Goal: Feedback & Contribution: Leave review/rating

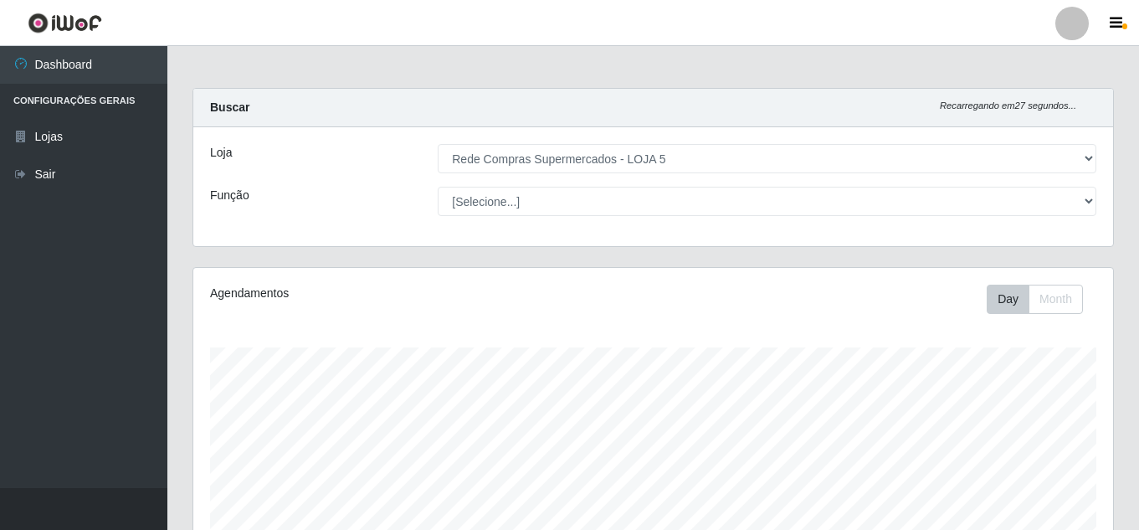
select select "397"
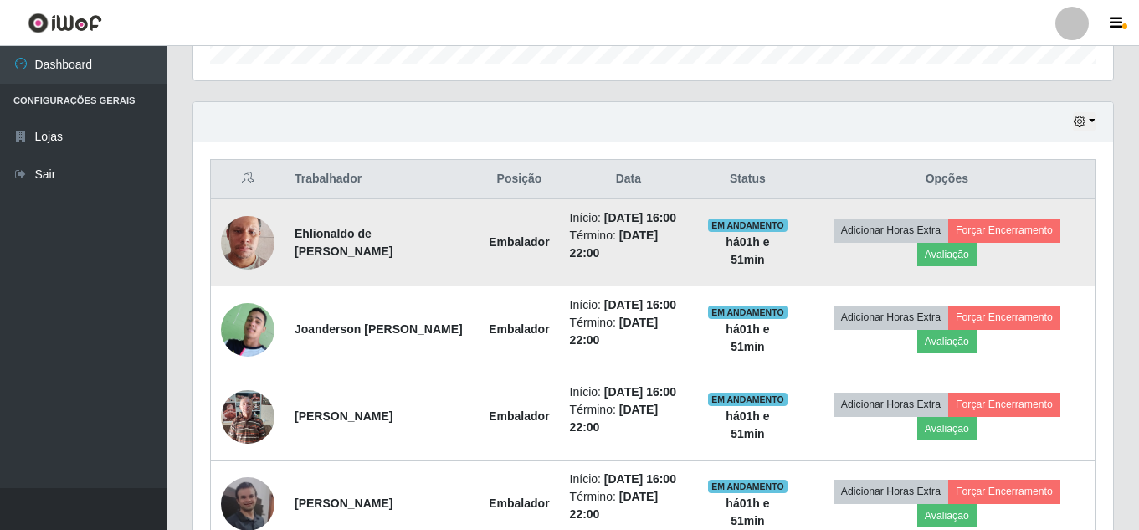
scroll to position [347, 920]
click at [950, 265] on button "Avaliação" at bounding box center [946, 254] width 59 height 23
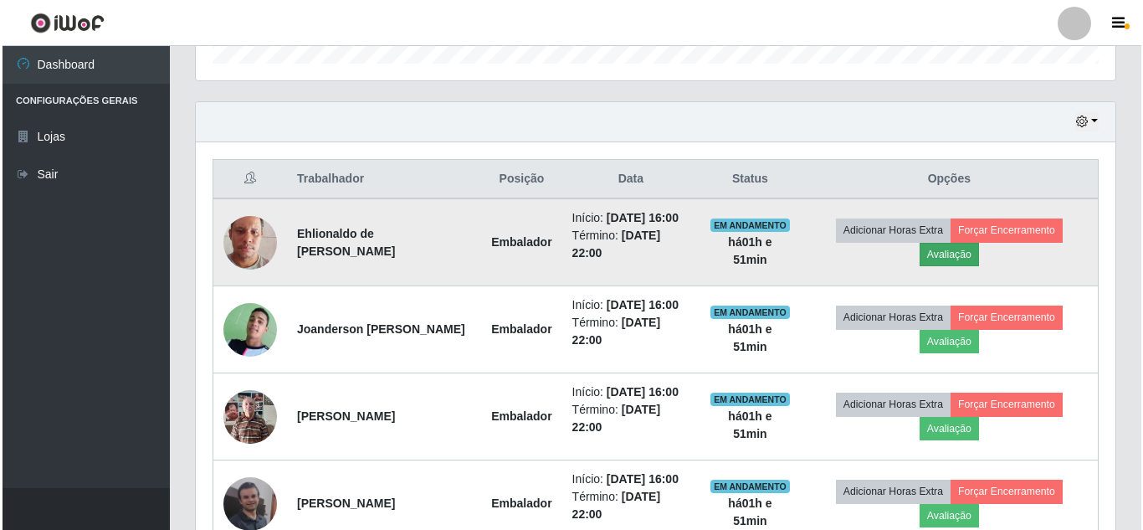
scroll to position [347, 911]
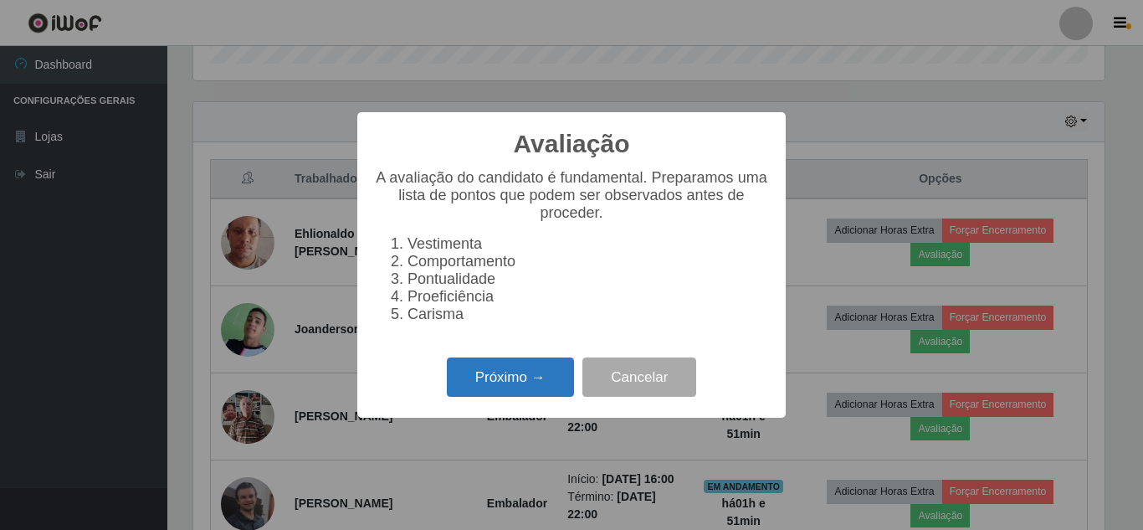
click at [489, 393] on button "Próximo →" at bounding box center [510, 376] width 127 height 39
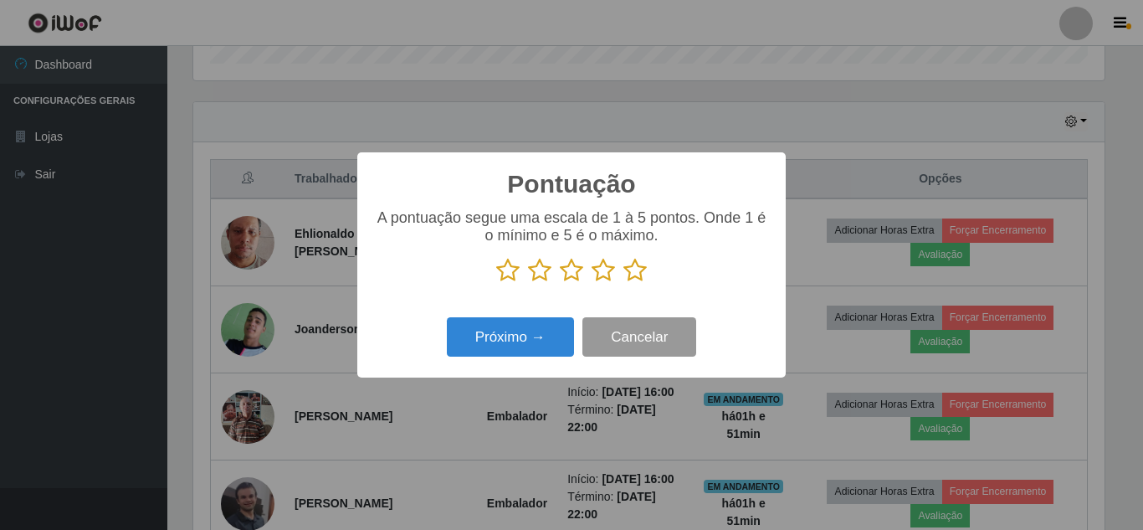
scroll to position [836649, 836085]
click at [638, 273] on icon at bounding box center [635, 270] width 23 height 25
click at [624, 283] on input "radio" at bounding box center [624, 283] width 0 height 0
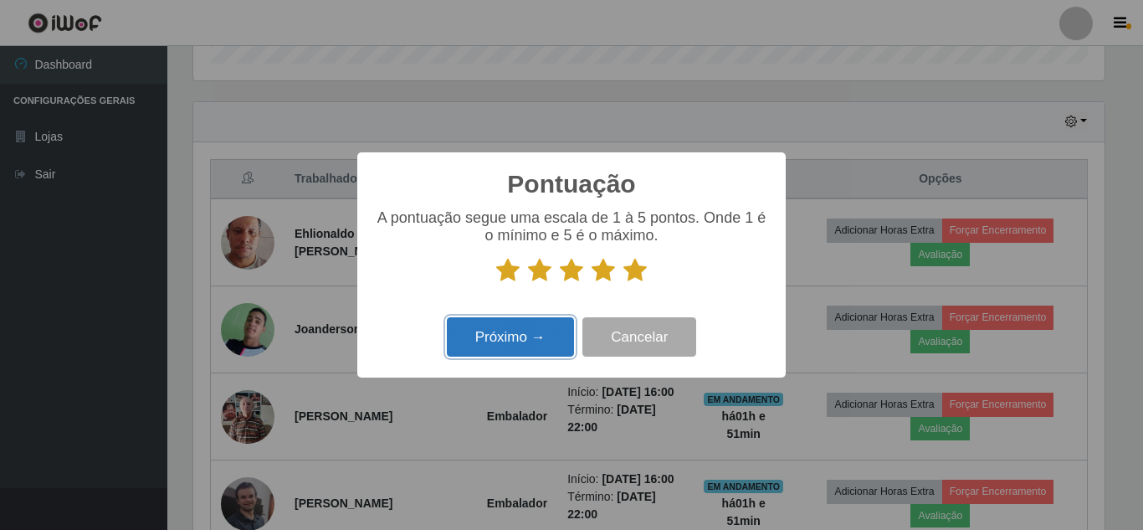
click at [522, 338] on button "Próximo →" at bounding box center [510, 336] width 127 height 39
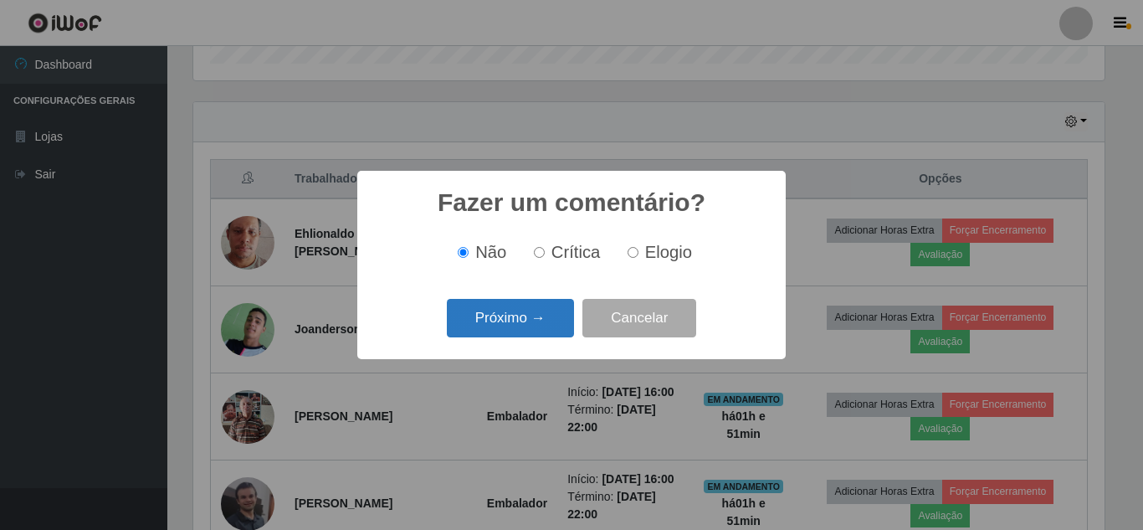
click at [525, 318] on button "Próximo →" at bounding box center [510, 318] width 127 height 39
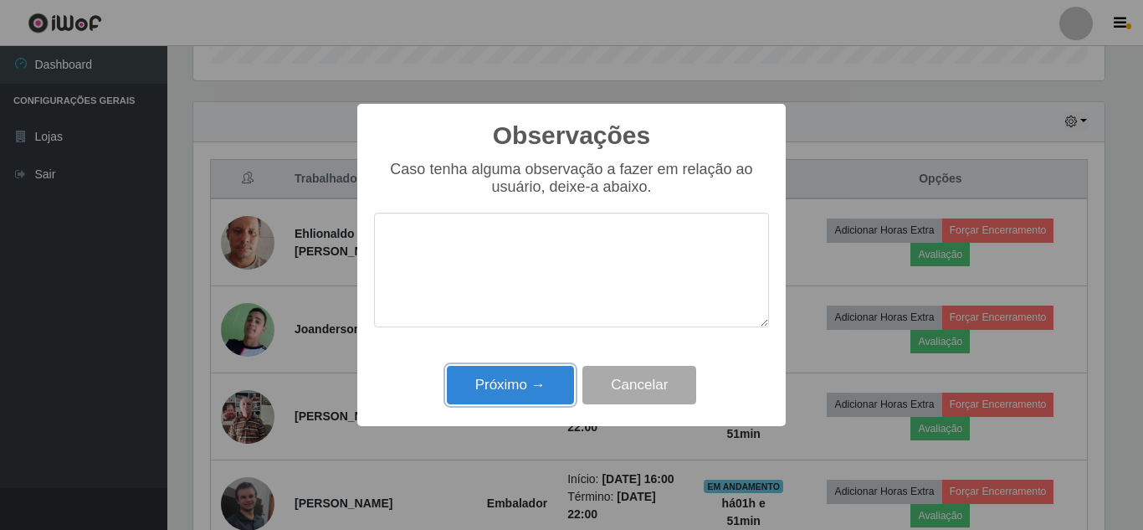
drag, startPoint x: 528, startPoint y: 380, endPoint x: 711, endPoint y: 361, distance: 183.5
click at [551, 383] on button "Próximo →" at bounding box center [510, 385] width 127 height 39
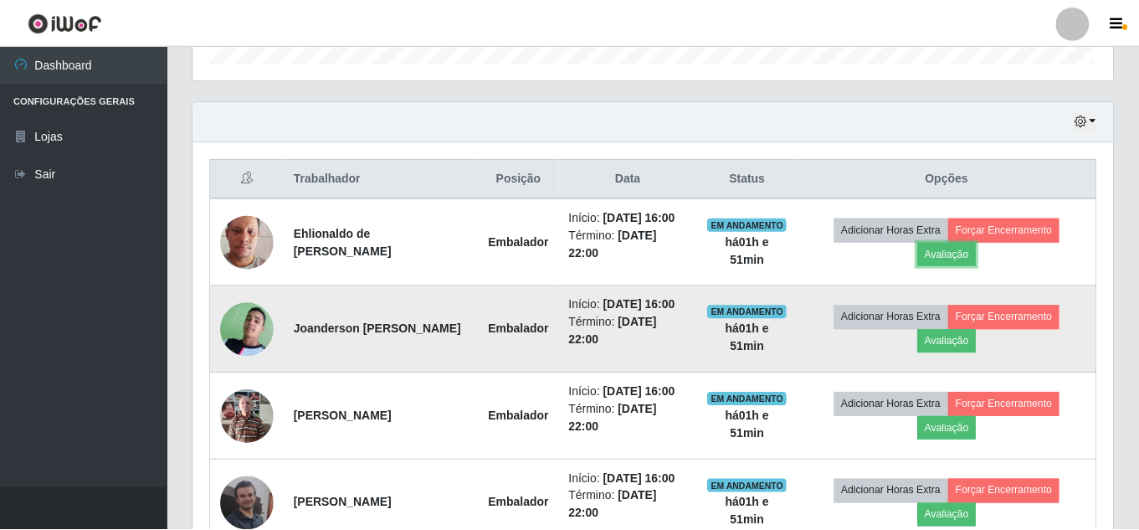
scroll to position [347, 920]
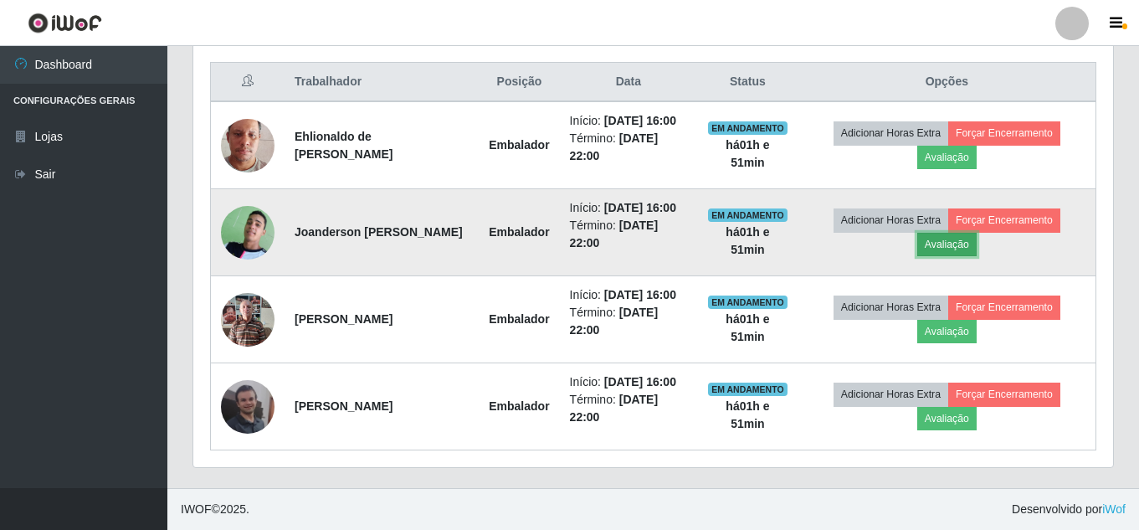
click at [952, 233] on button "Avaliação" at bounding box center [946, 244] width 59 height 23
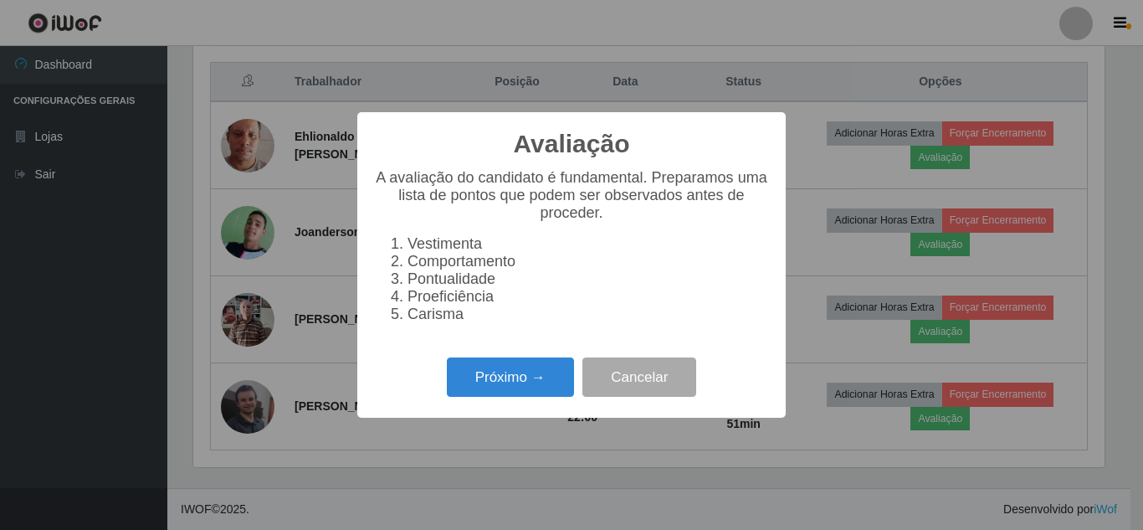
scroll to position [347, 911]
click at [549, 379] on button "Próximo →" at bounding box center [510, 376] width 127 height 39
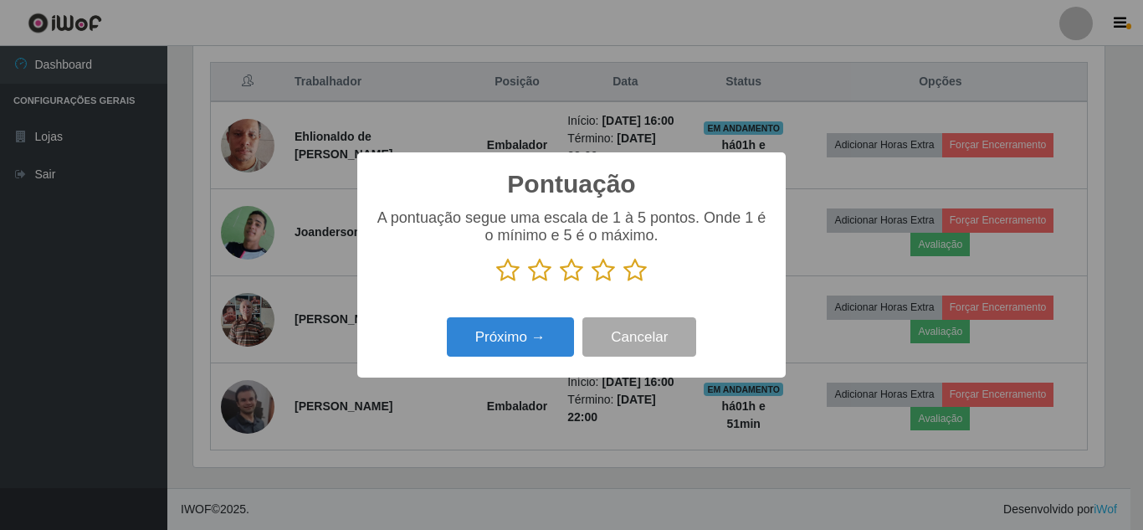
scroll to position [836649, 836085]
click at [636, 276] on icon at bounding box center [635, 270] width 23 height 25
click at [624, 283] on input "radio" at bounding box center [624, 283] width 0 height 0
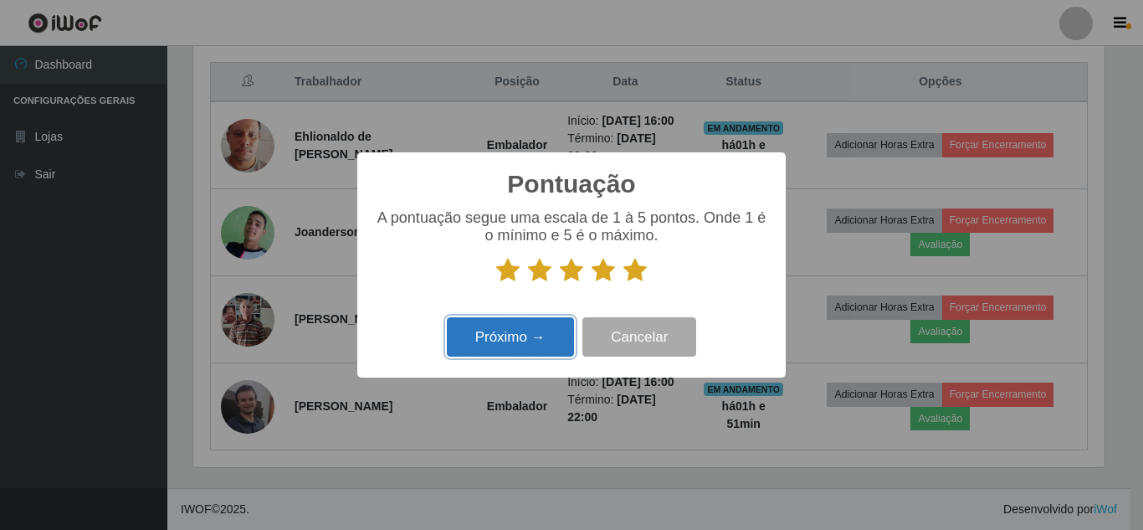
click at [546, 335] on button "Próximo →" at bounding box center [510, 336] width 127 height 39
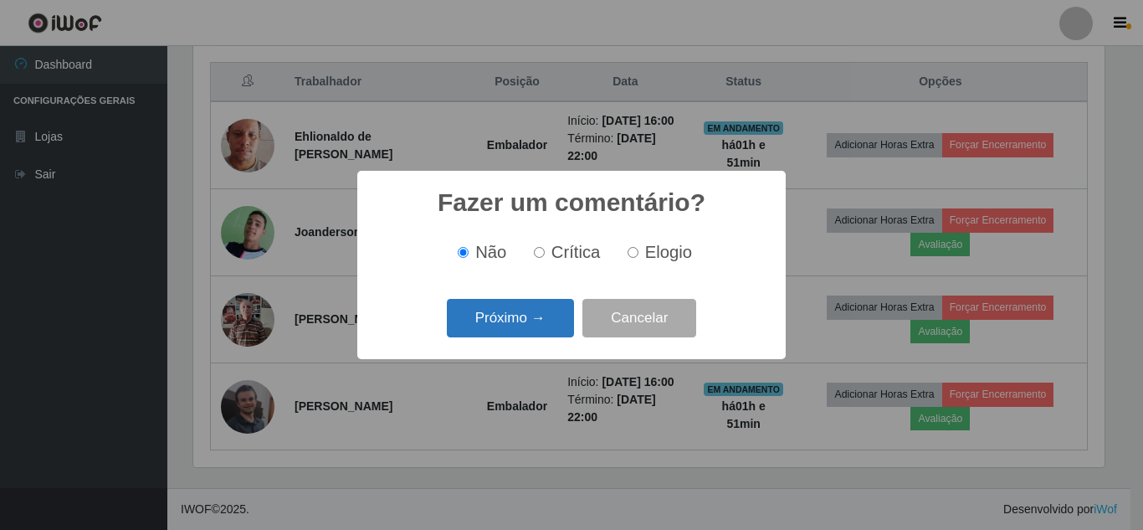
click at [526, 325] on button "Próximo →" at bounding box center [510, 318] width 127 height 39
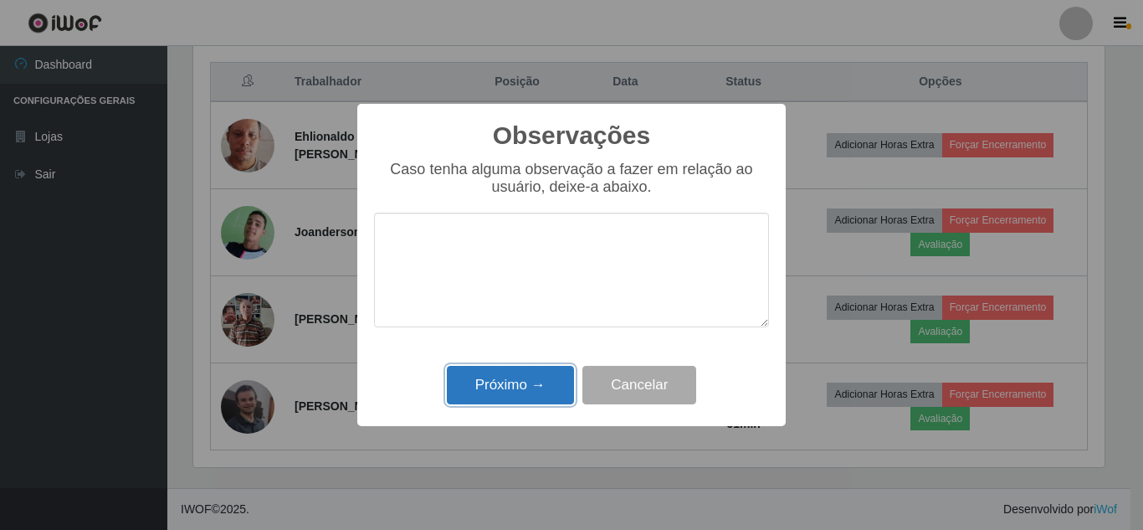
click at [522, 385] on button "Próximo →" at bounding box center [510, 385] width 127 height 39
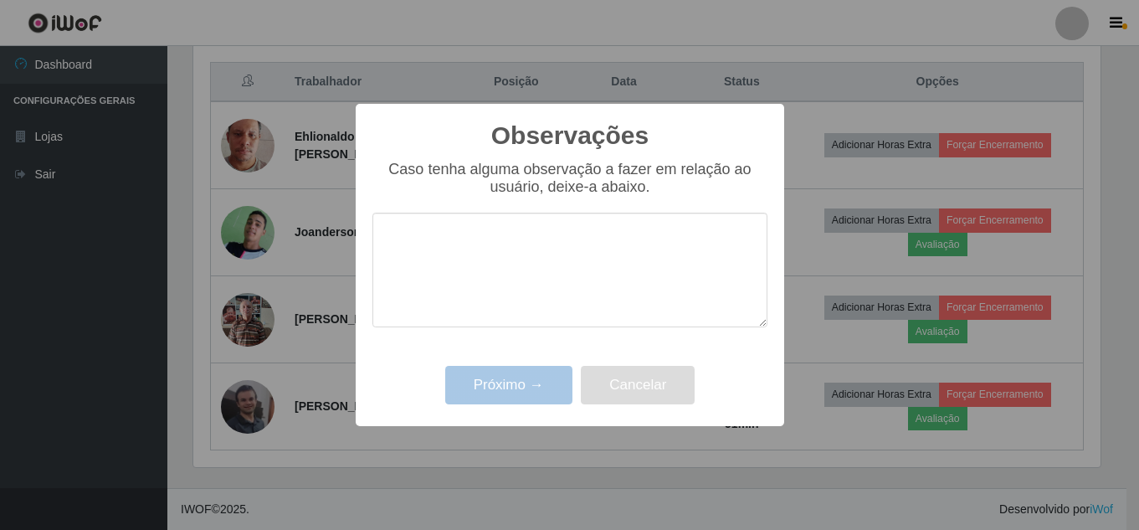
scroll to position [347, 920]
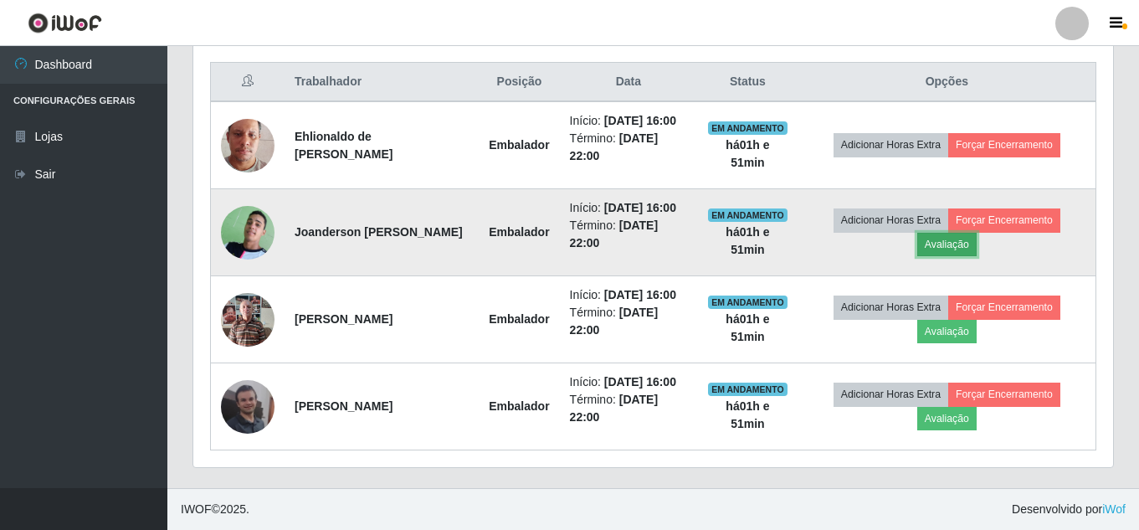
click at [965, 256] on button "Avaliação" at bounding box center [946, 244] width 59 height 23
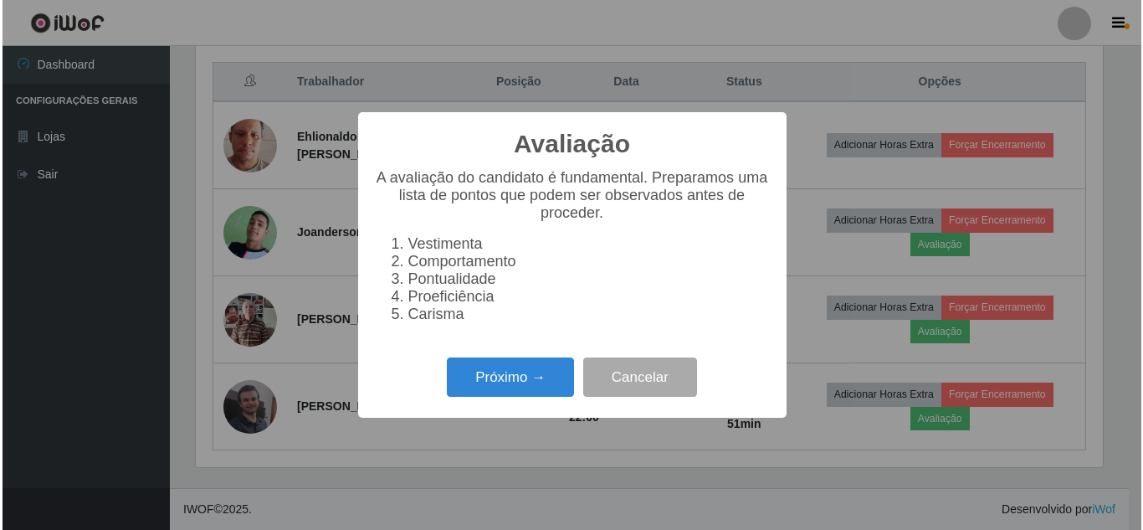
scroll to position [347, 911]
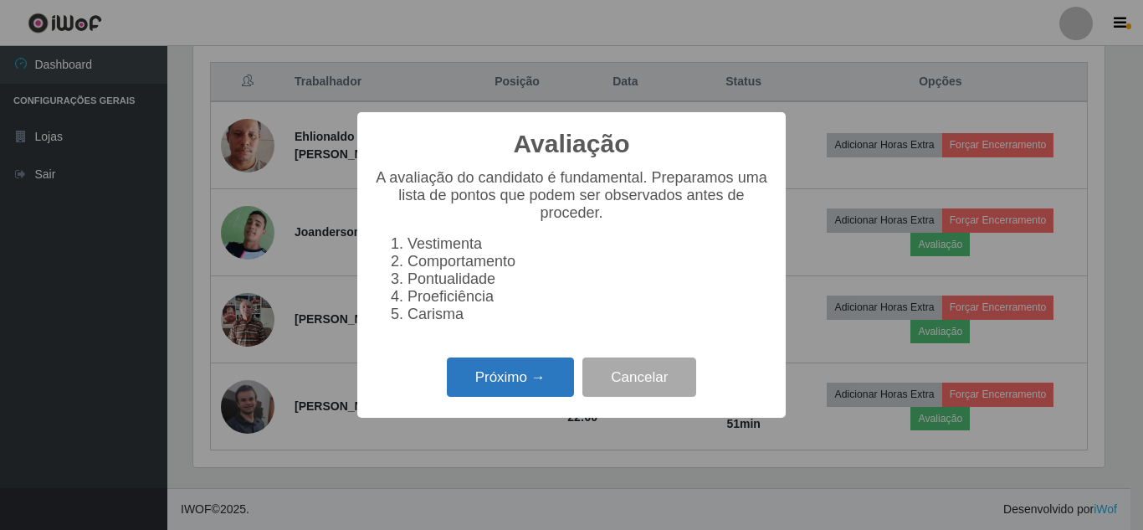
click at [524, 385] on button "Próximo →" at bounding box center [510, 376] width 127 height 39
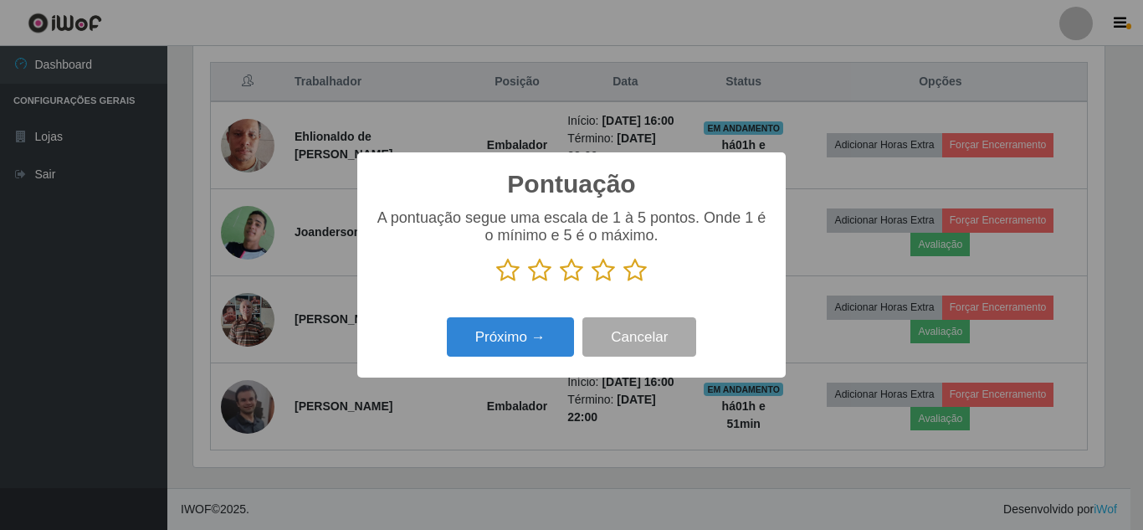
click at [634, 275] on icon at bounding box center [635, 270] width 23 height 25
click at [624, 283] on input "radio" at bounding box center [624, 283] width 0 height 0
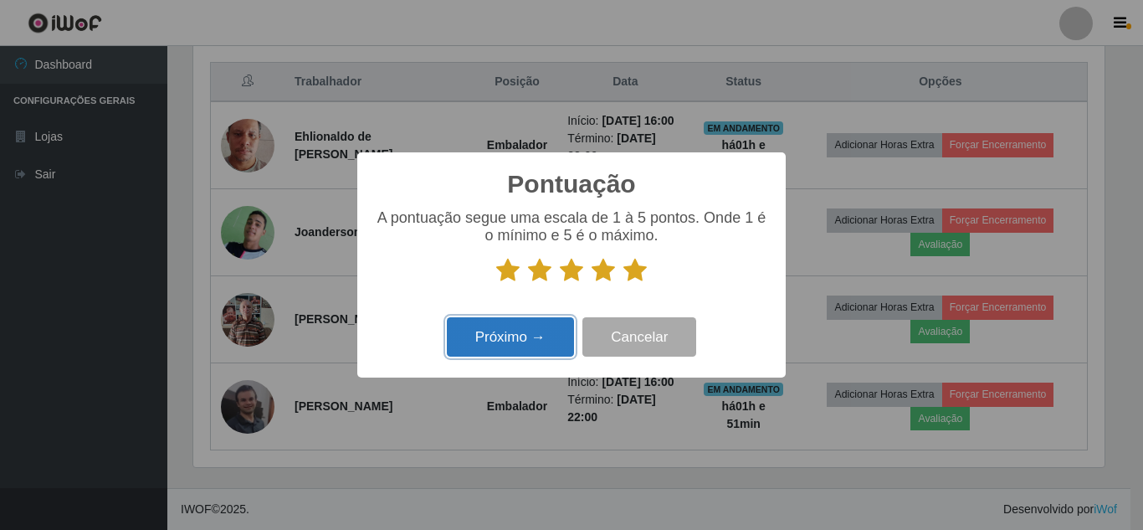
click at [551, 332] on button "Próximo →" at bounding box center [510, 336] width 127 height 39
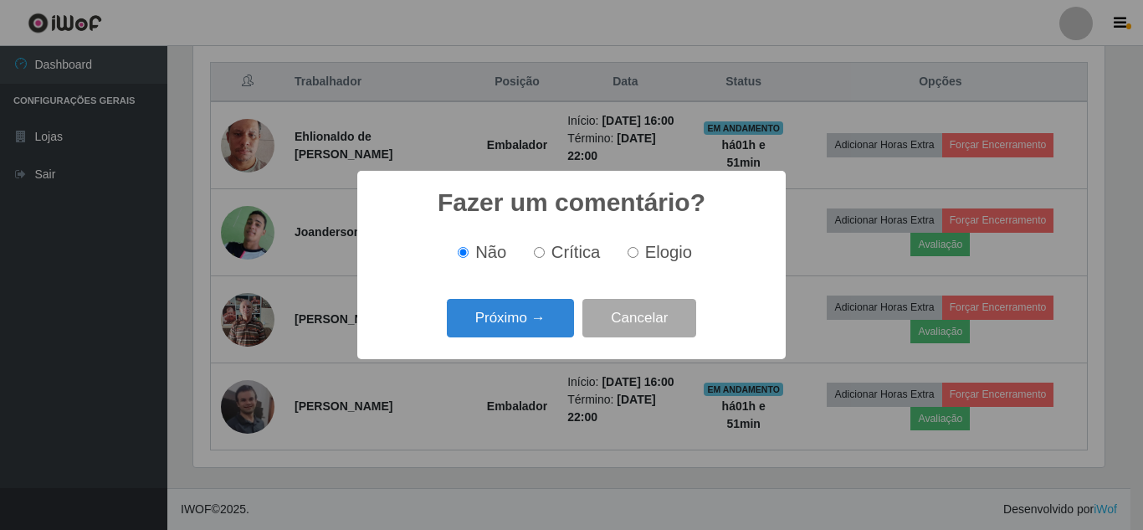
click at [551, 332] on button "Próximo →" at bounding box center [510, 318] width 127 height 39
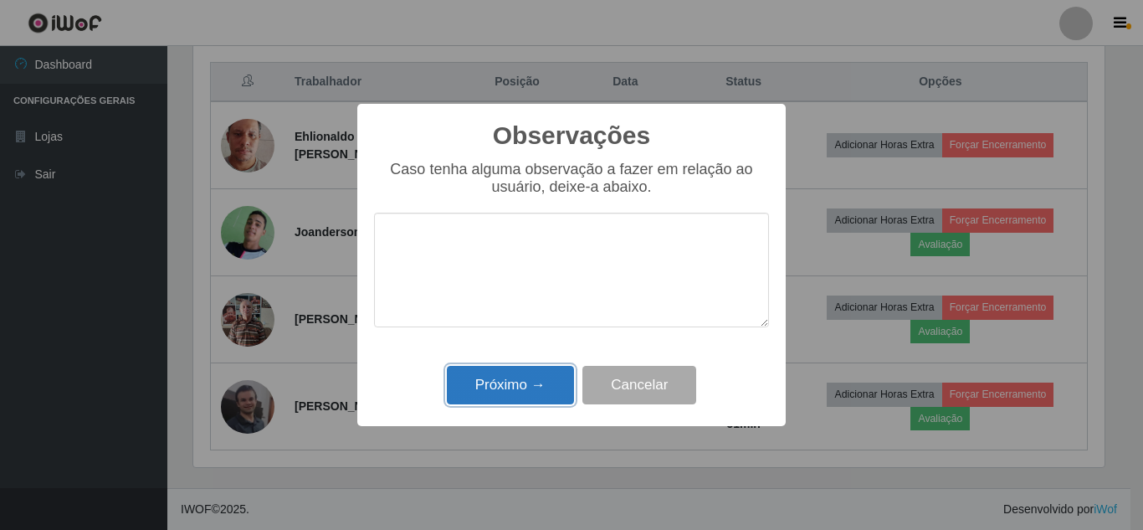
click at [538, 370] on button "Próximo →" at bounding box center [510, 385] width 127 height 39
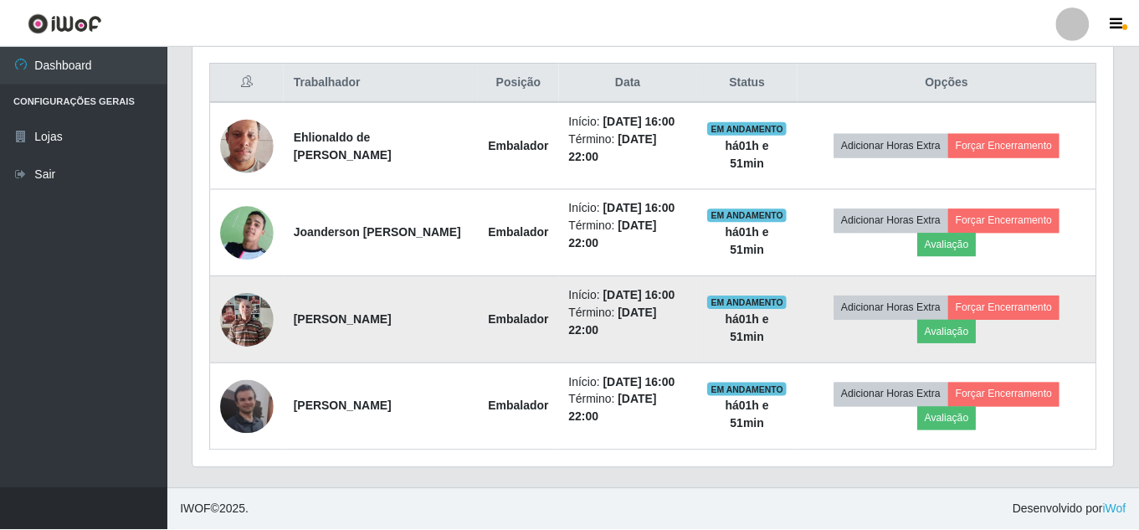
scroll to position [347, 920]
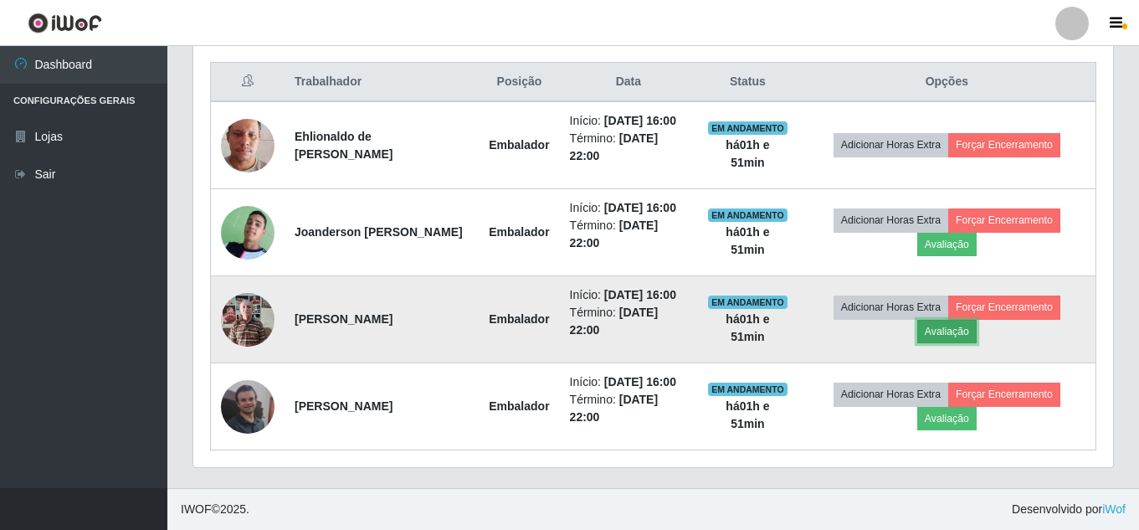
click at [952, 320] on button "Avaliação" at bounding box center [946, 331] width 59 height 23
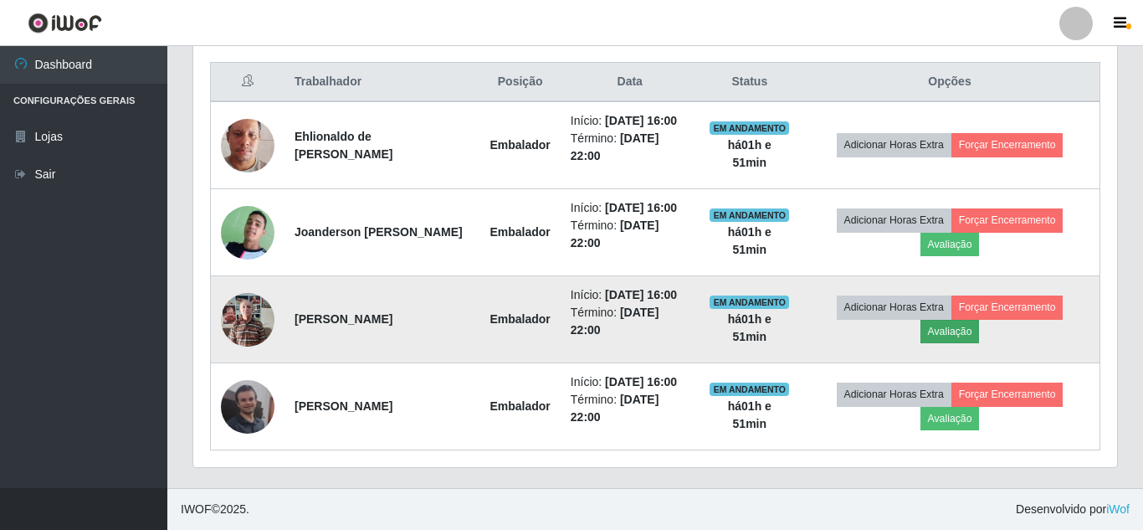
scroll to position [347, 911]
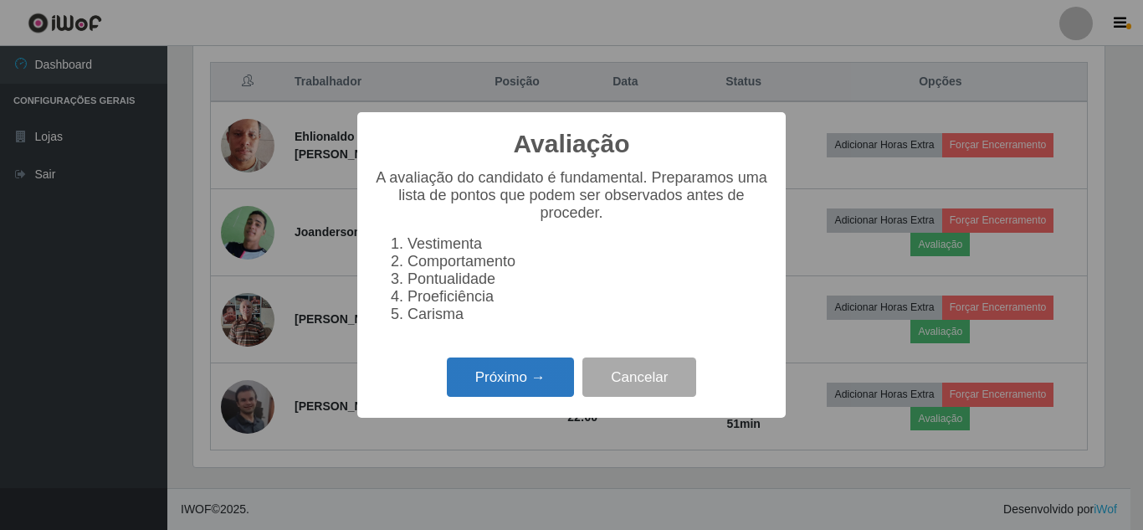
click at [550, 378] on button "Próximo →" at bounding box center [510, 376] width 127 height 39
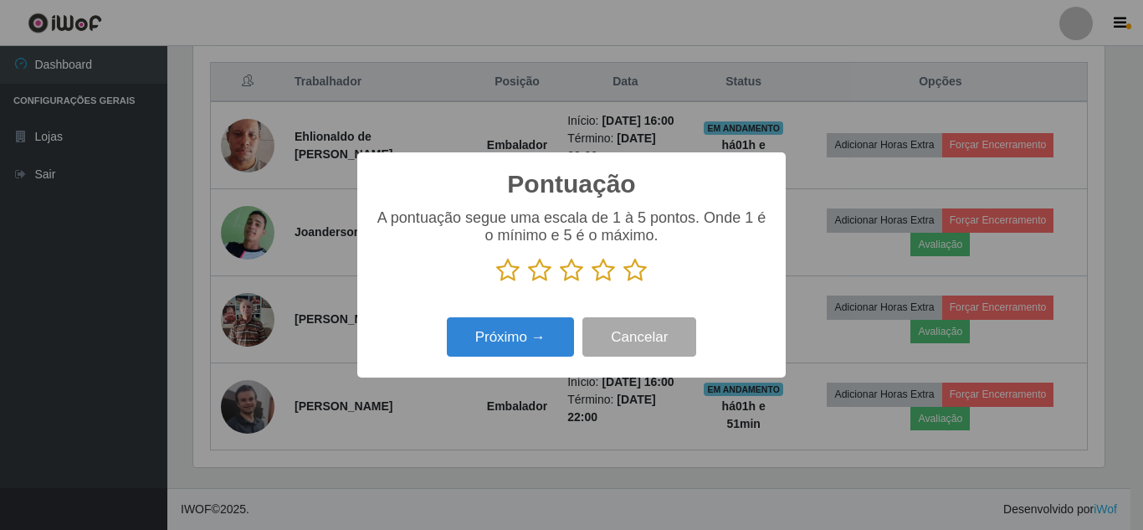
click at [639, 268] on icon at bounding box center [635, 270] width 23 height 25
click at [624, 283] on input "radio" at bounding box center [624, 283] width 0 height 0
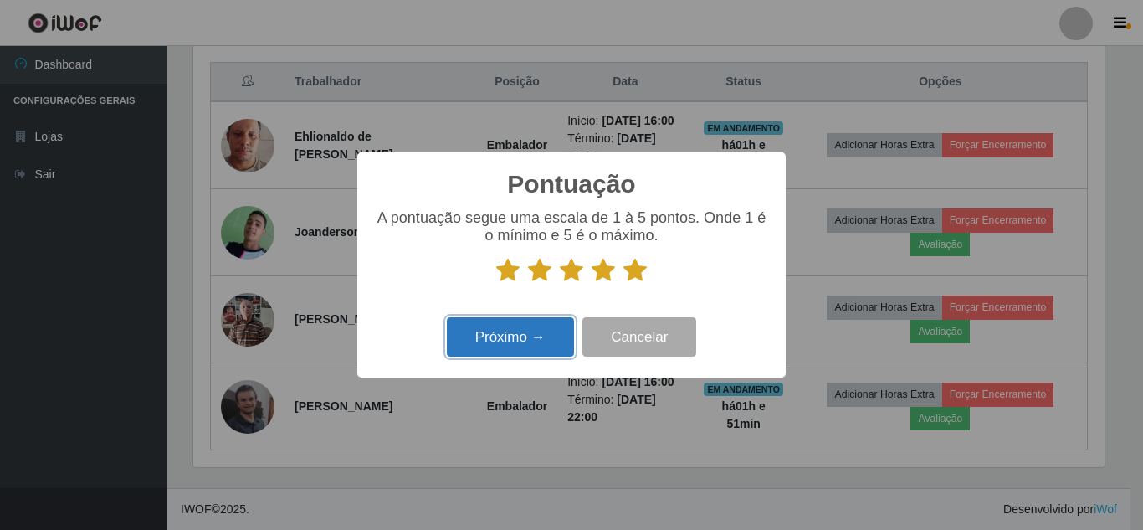
click at [543, 324] on button "Próximo →" at bounding box center [510, 336] width 127 height 39
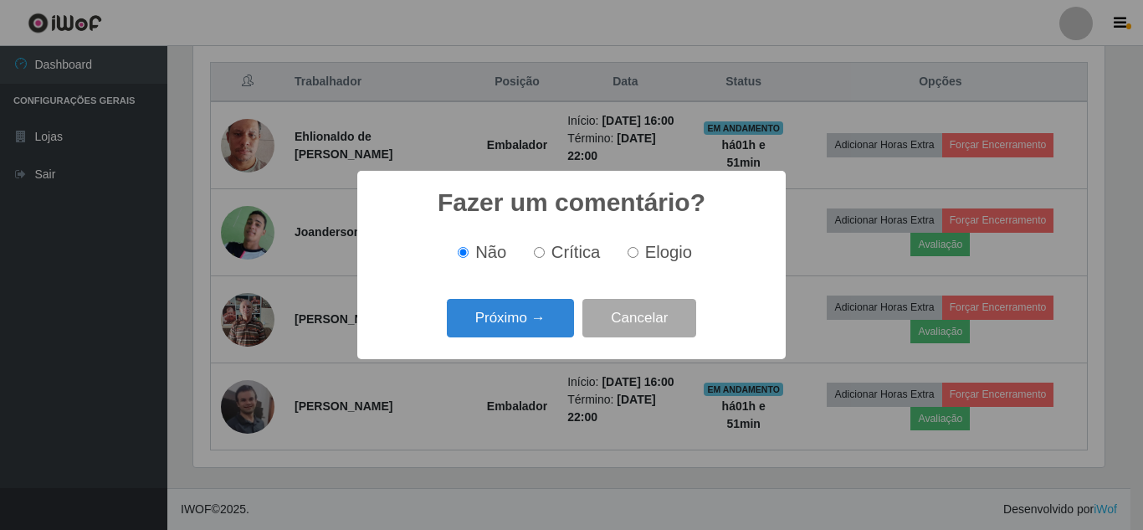
click at [543, 324] on button "Próximo →" at bounding box center [510, 318] width 127 height 39
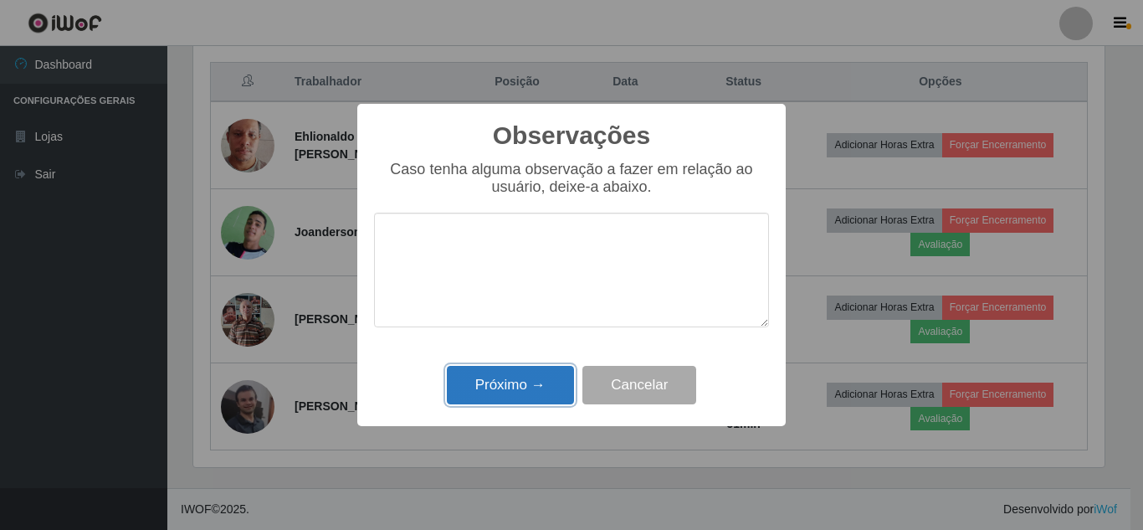
drag, startPoint x: 531, startPoint y: 383, endPoint x: 784, endPoint y: 364, distance: 253.4
click at [532, 383] on button "Próximo →" at bounding box center [510, 385] width 127 height 39
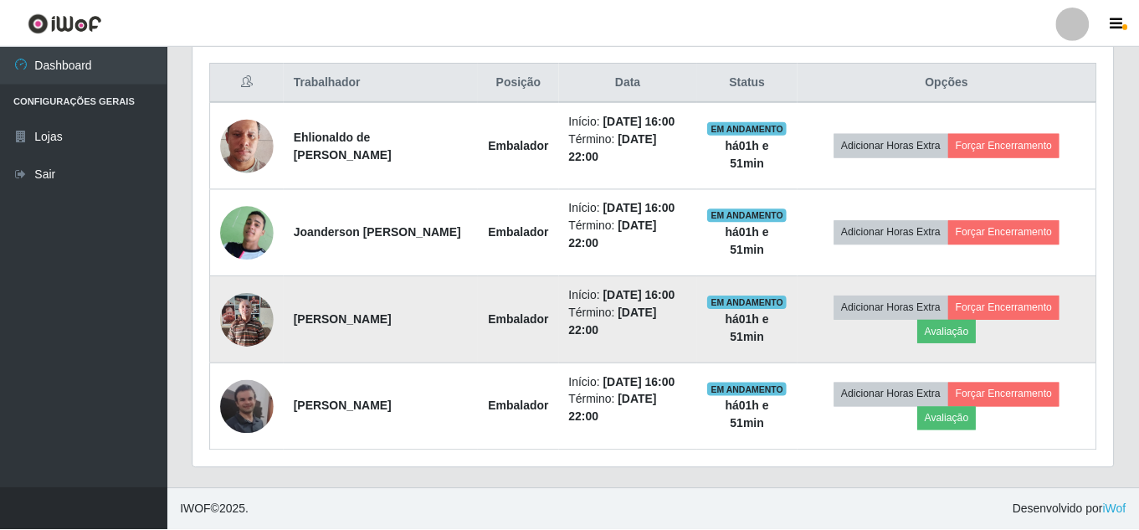
scroll to position [0, 0]
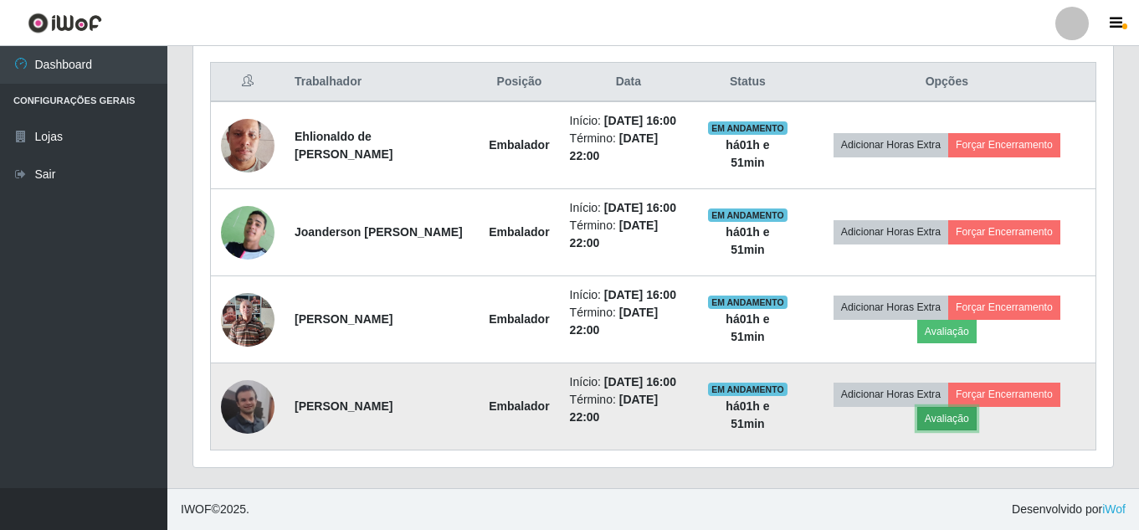
click at [972, 413] on button "Avaliação" at bounding box center [946, 418] width 59 height 23
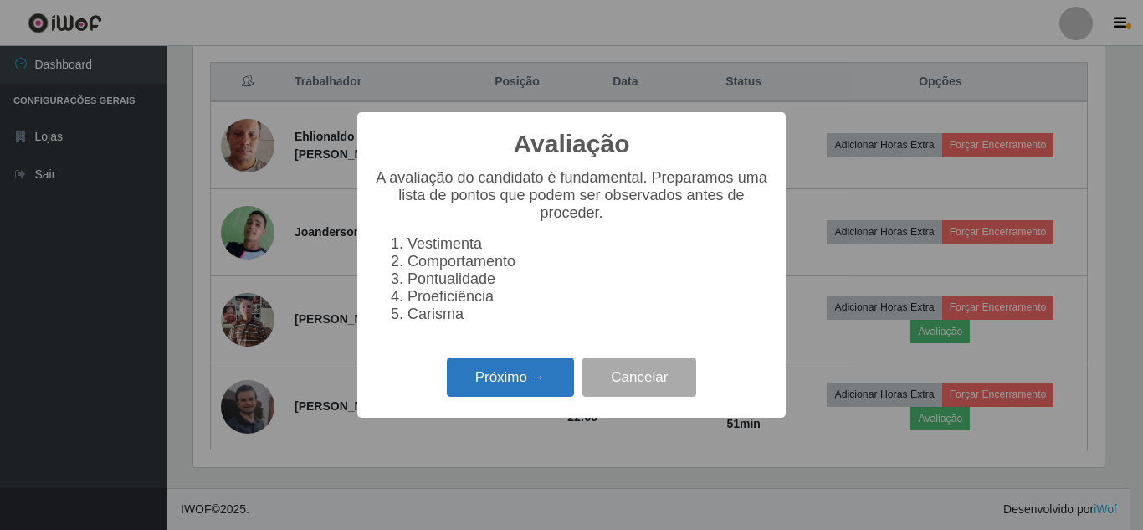
click at [528, 388] on button "Próximo →" at bounding box center [510, 376] width 127 height 39
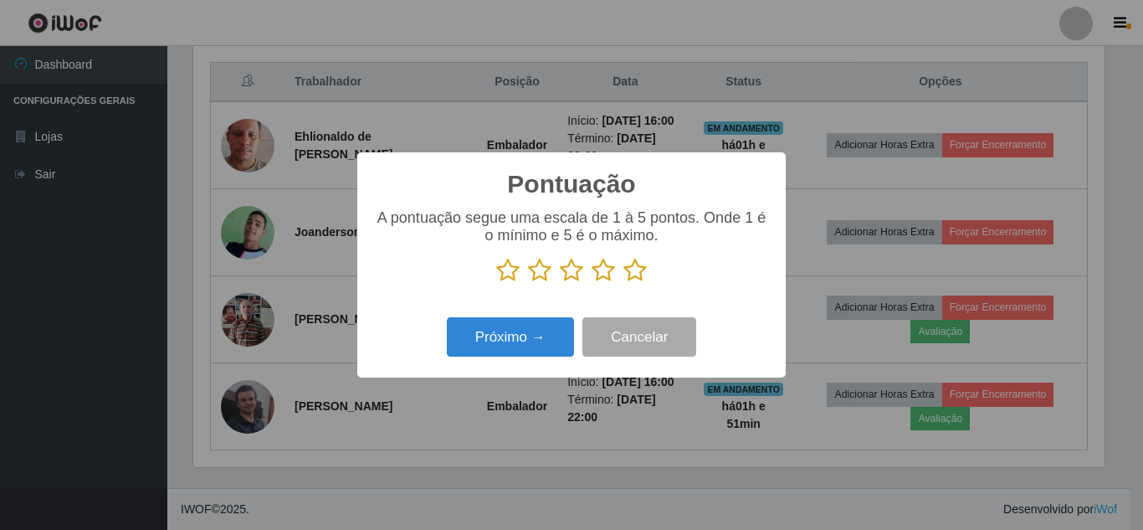
click at [639, 274] on icon at bounding box center [635, 270] width 23 height 25
click at [624, 283] on input "radio" at bounding box center [624, 283] width 0 height 0
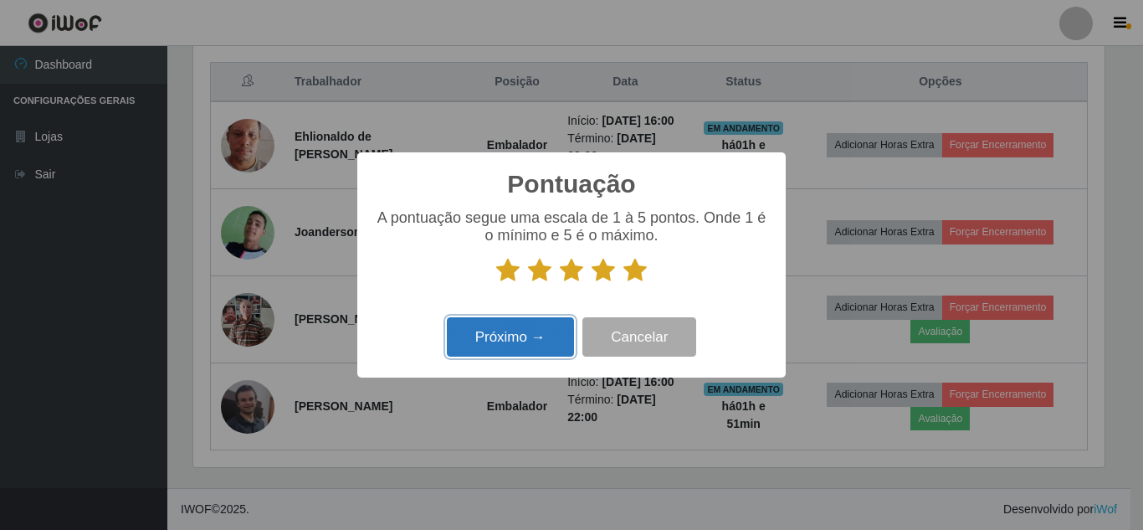
click at [494, 330] on button "Próximo →" at bounding box center [510, 336] width 127 height 39
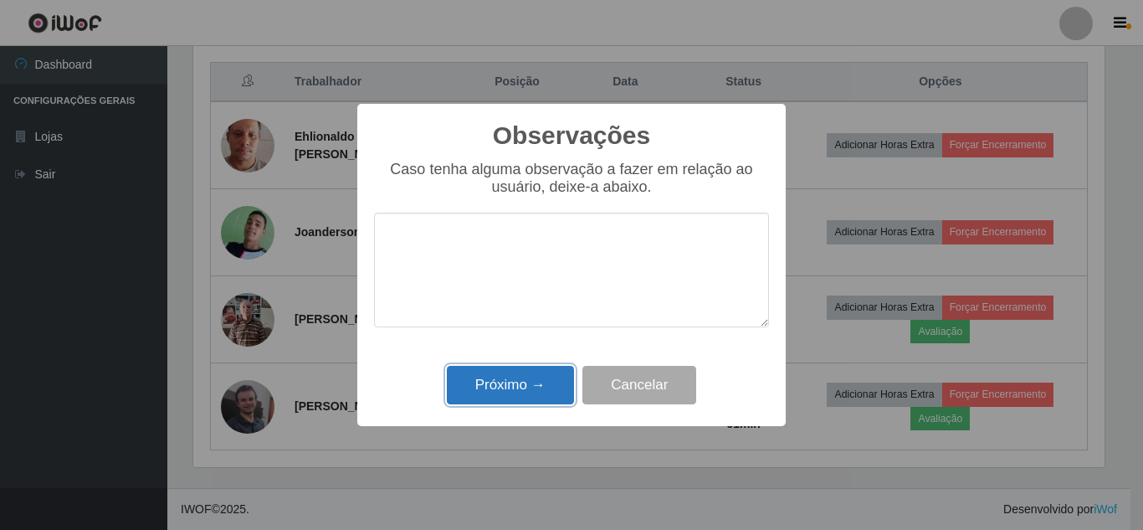
click at [530, 383] on button "Próximo →" at bounding box center [510, 385] width 127 height 39
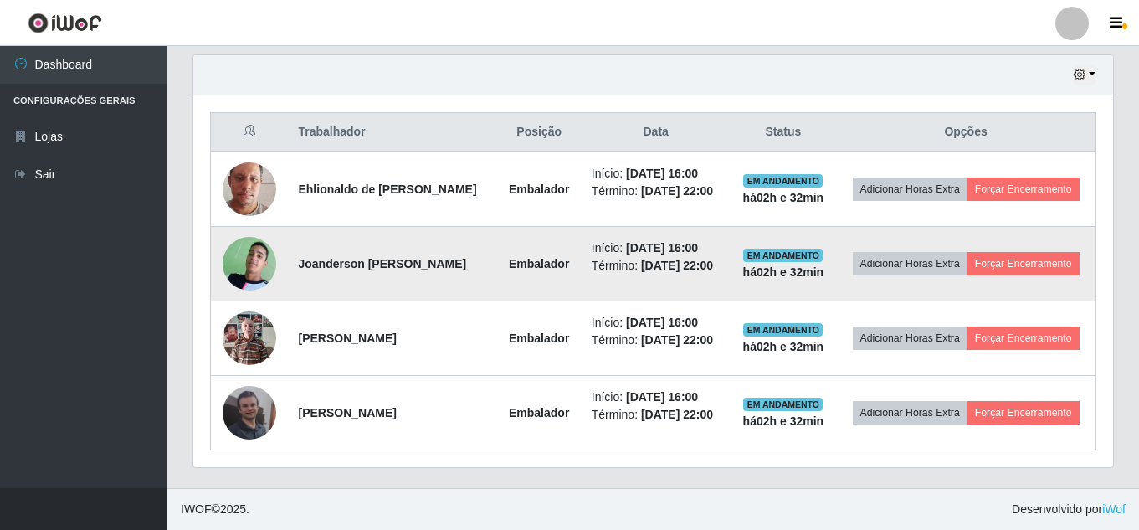
scroll to position [632, 0]
